Goal: Browse casually: Explore the website without a specific task or goal

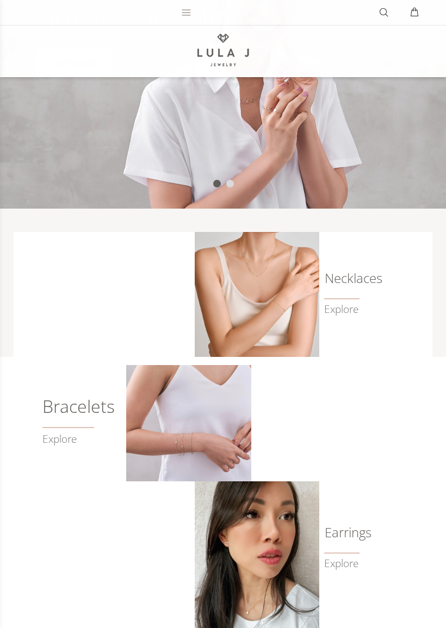
scroll to position [215, 0]
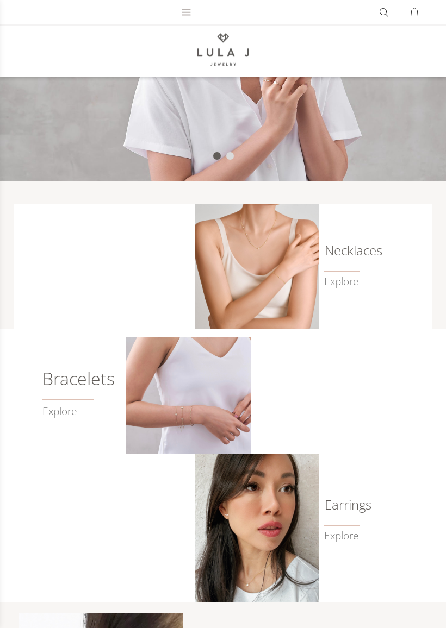
scroll to position [236, 0]
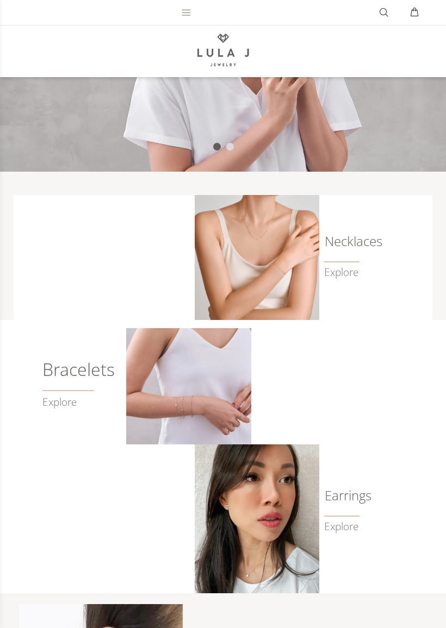
click at [353, 237] on h6 "Necklaces" at bounding box center [338, 241] width 29 height 11
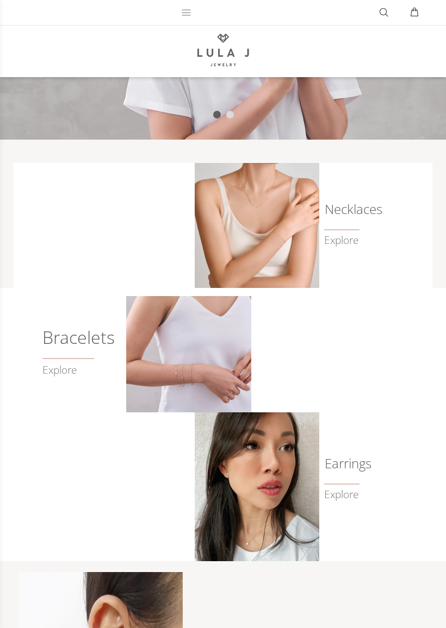
scroll to position [273, 0]
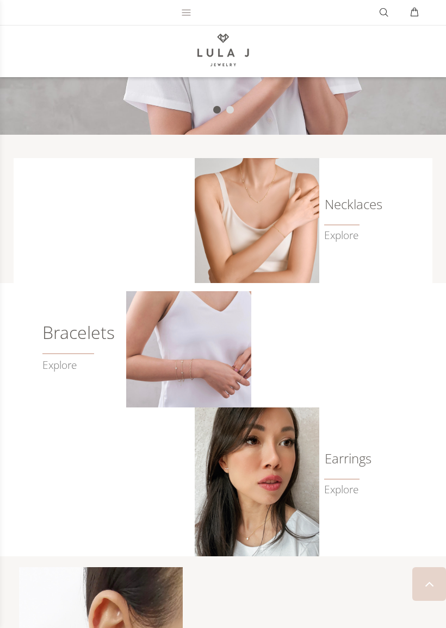
click at [343, 234] on link "Explore" at bounding box center [341, 235] width 34 height 13
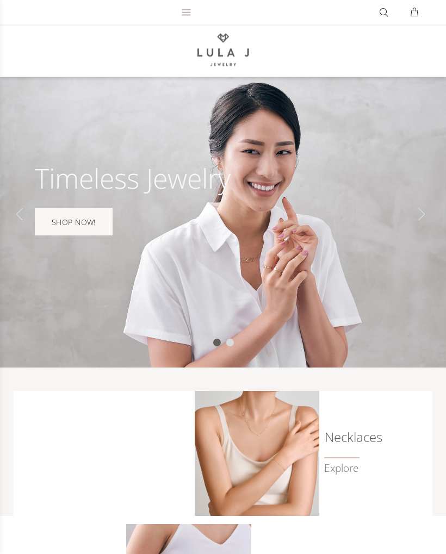
scroll to position [0, 0]
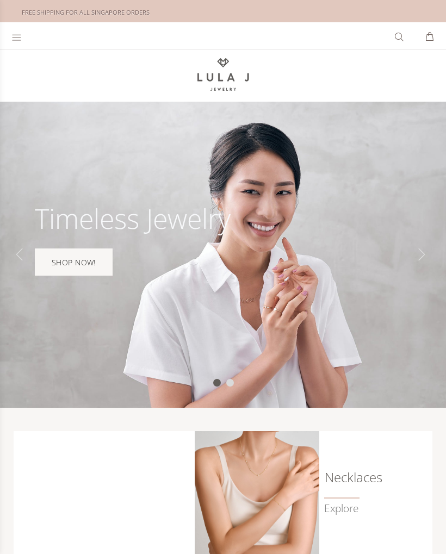
click at [25, 250] on div "Slide" at bounding box center [22, 254] width 22 height 22
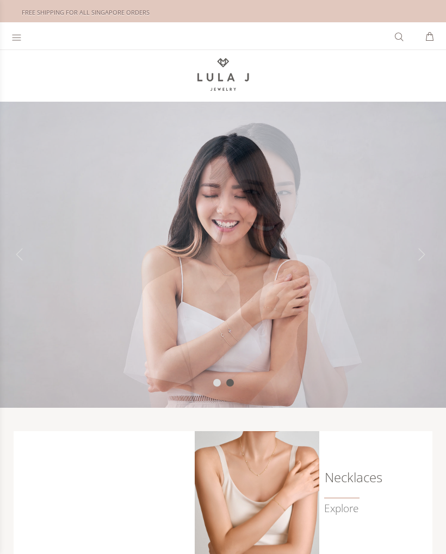
click at [18, 40] on icon at bounding box center [16, 38] width 9 height 6
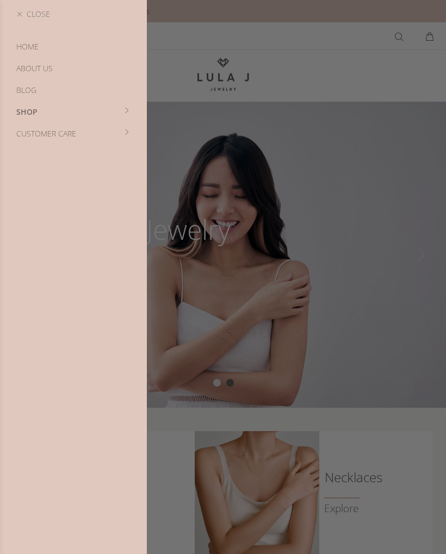
click at [259, 83] on div at bounding box center [223, 277] width 446 height 554
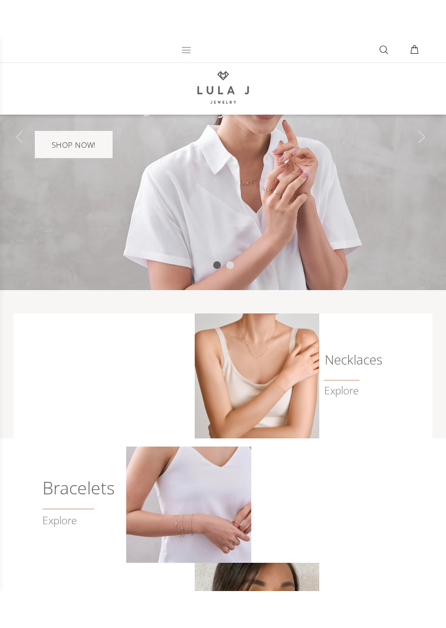
scroll to position [173, 0]
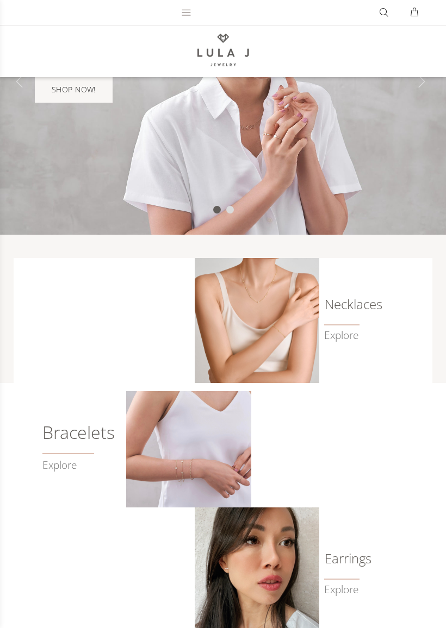
click at [84, 460] on link "Explore" at bounding box center [78, 459] width 73 height 25
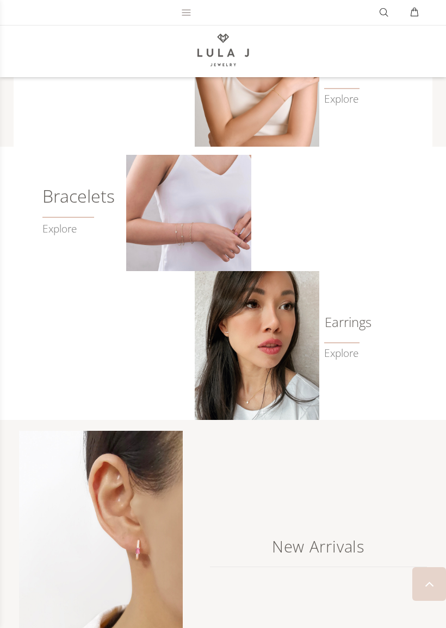
scroll to position [423, 0]
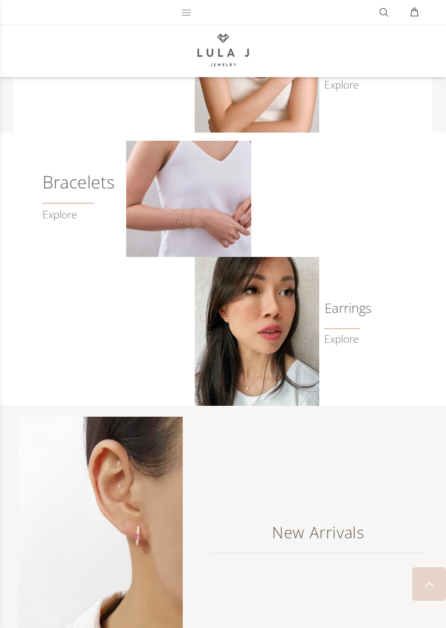
click at [270, 392] on img at bounding box center [257, 331] width 125 height 149
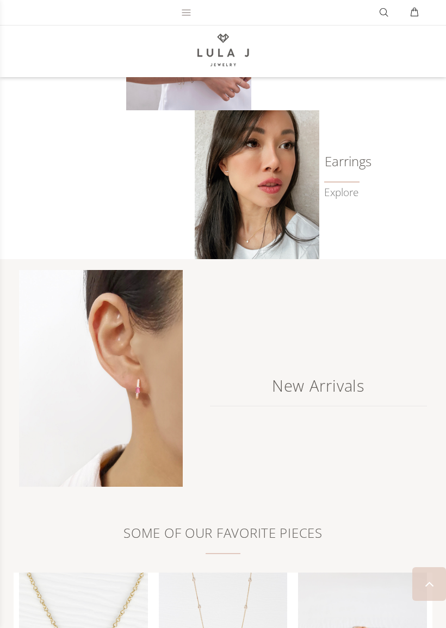
scroll to position [571, 0]
click at [324, 380] on h2 "New Arrivals" at bounding box center [318, 383] width 217 height 43
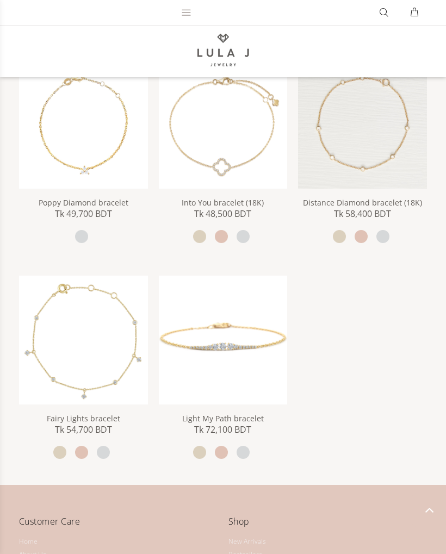
scroll to position [604, 0]
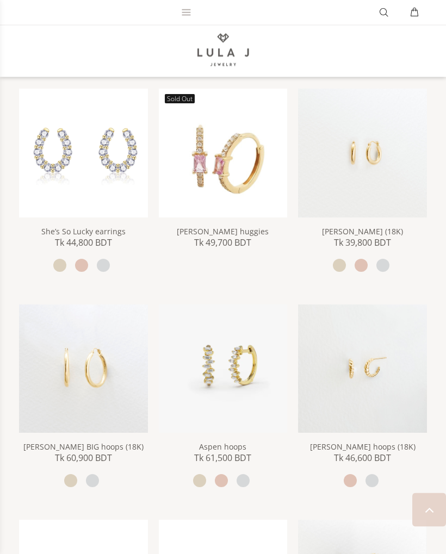
scroll to position [821, 0]
